Goal: Information Seeking & Learning: Understand process/instructions

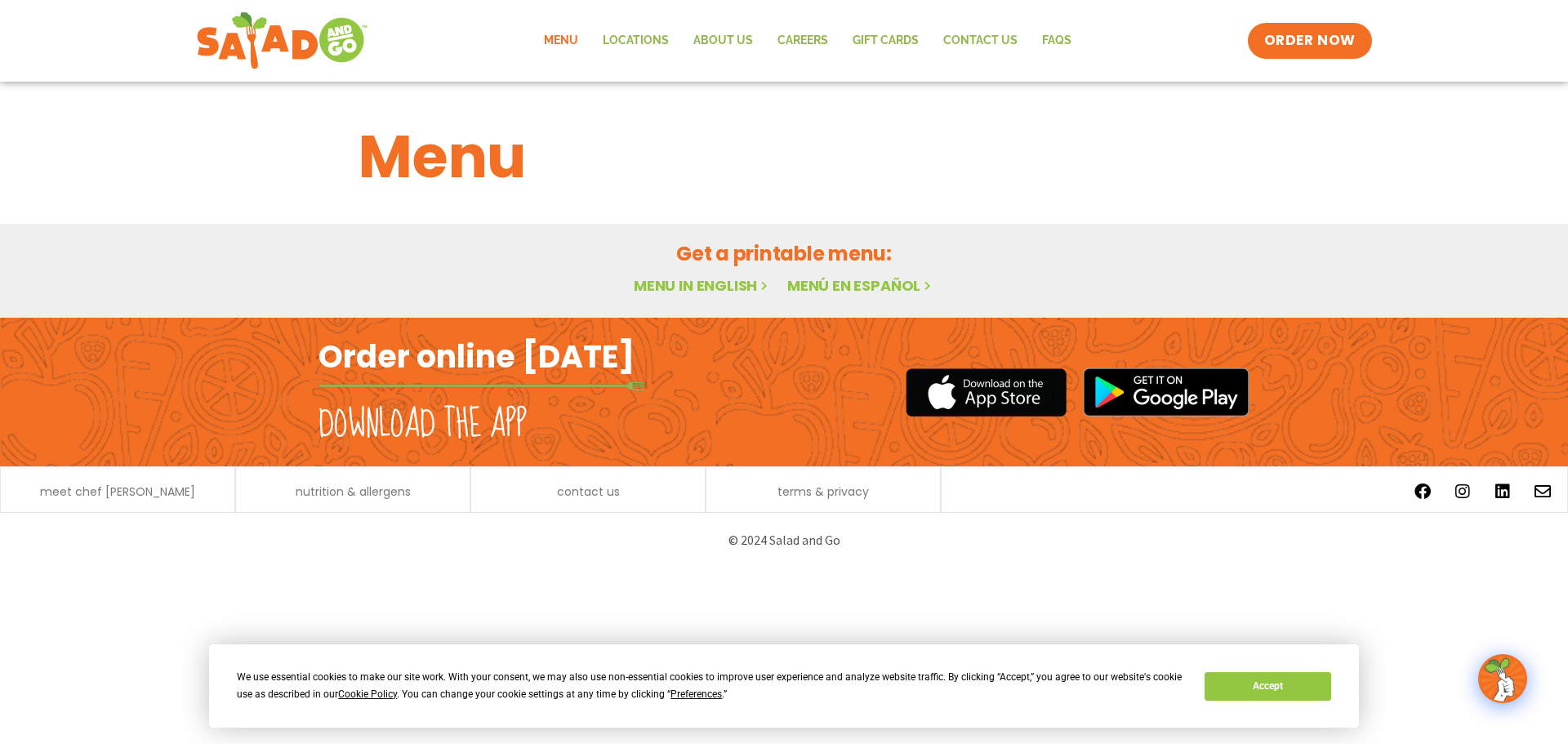
click at [706, 285] on link "Menu in English" at bounding box center [702, 285] width 137 height 21
click at [1323, 682] on button "Accept" at bounding box center [1267, 686] width 126 height 29
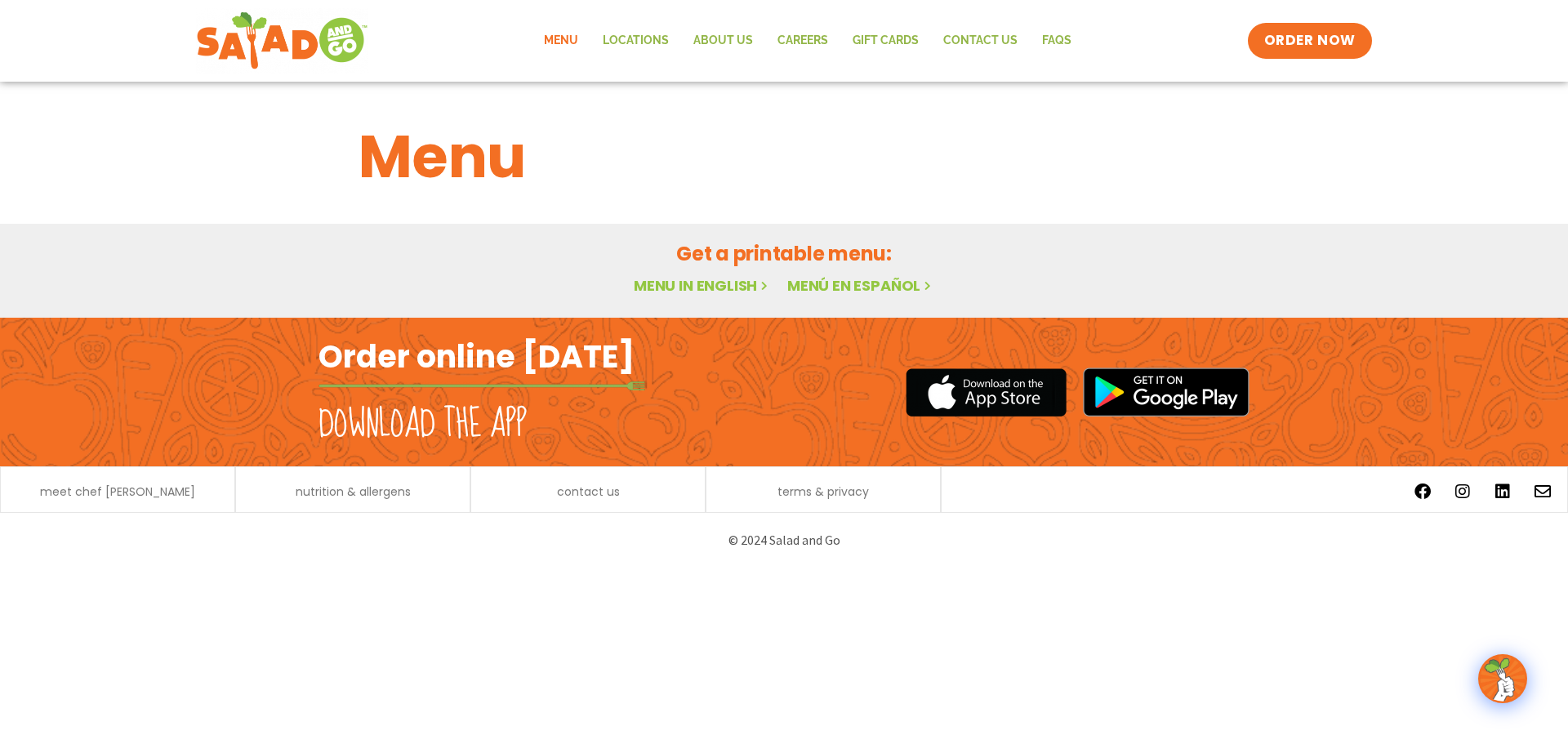
click at [762, 282] on icon at bounding box center [763, 285] width 13 height 13
